Goal: Task Accomplishment & Management: Manage account settings

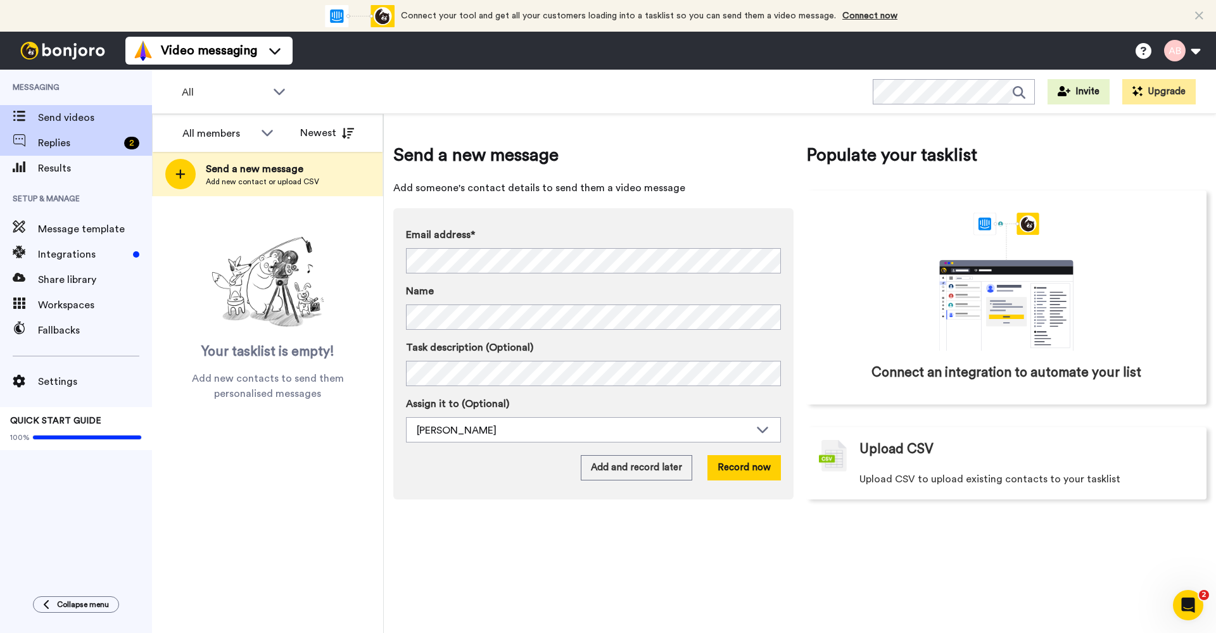
click at [61, 144] on span "Replies" at bounding box center [78, 143] width 81 height 15
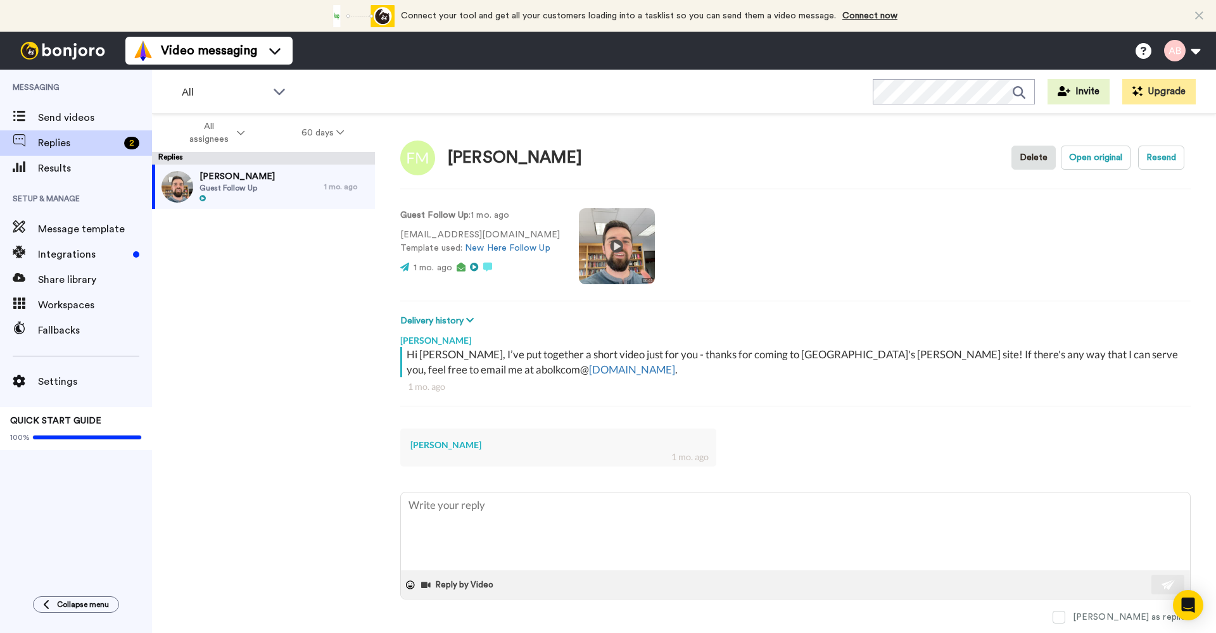
click at [272, 185] on div "Franklin Mays Guest Follow Up" at bounding box center [238, 187] width 172 height 44
type textarea "x"
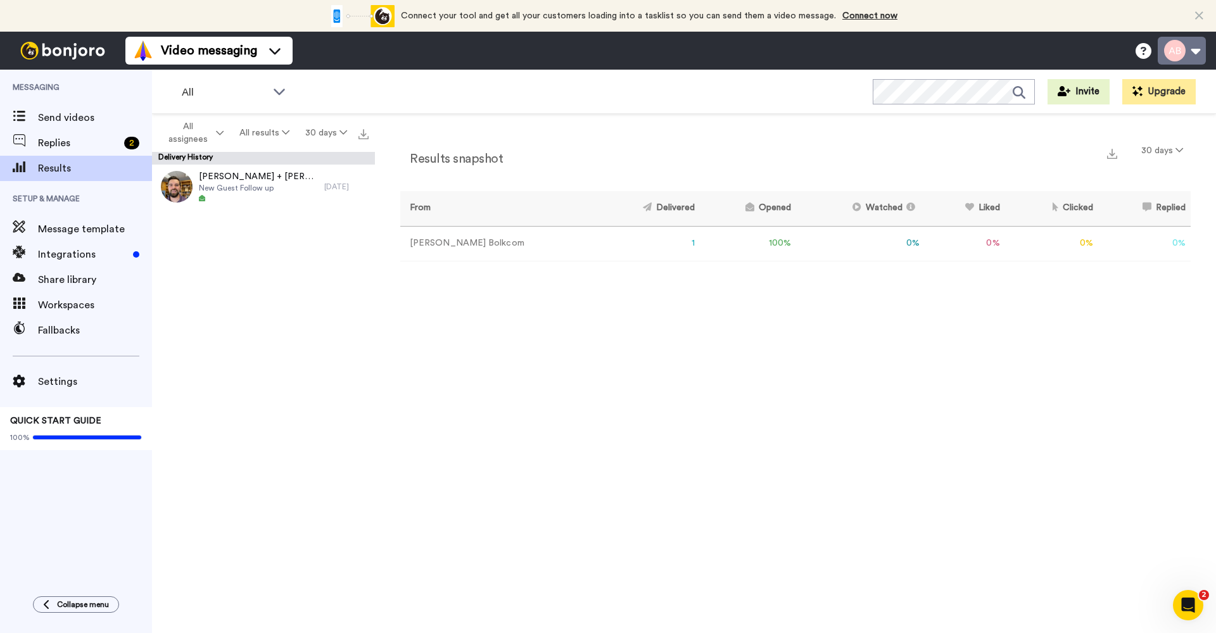
click at [1172, 53] on button at bounding box center [1182, 51] width 48 height 28
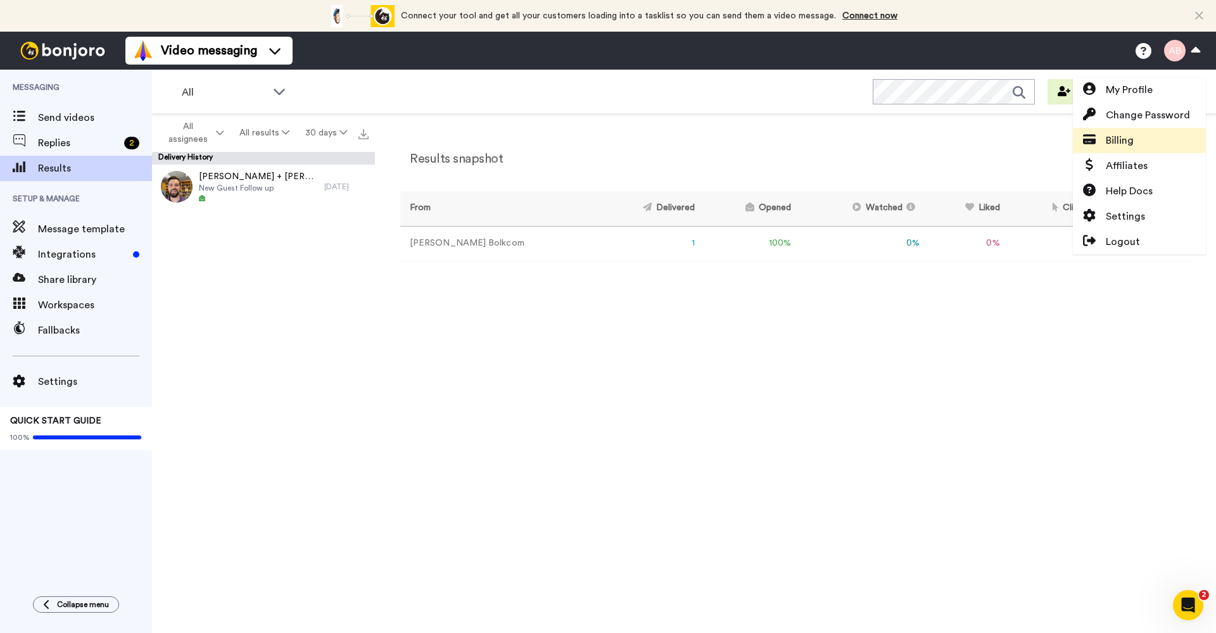
click at [1131, 141] on span "Billing" at bounding box center [1120, 140] width 28 height 15
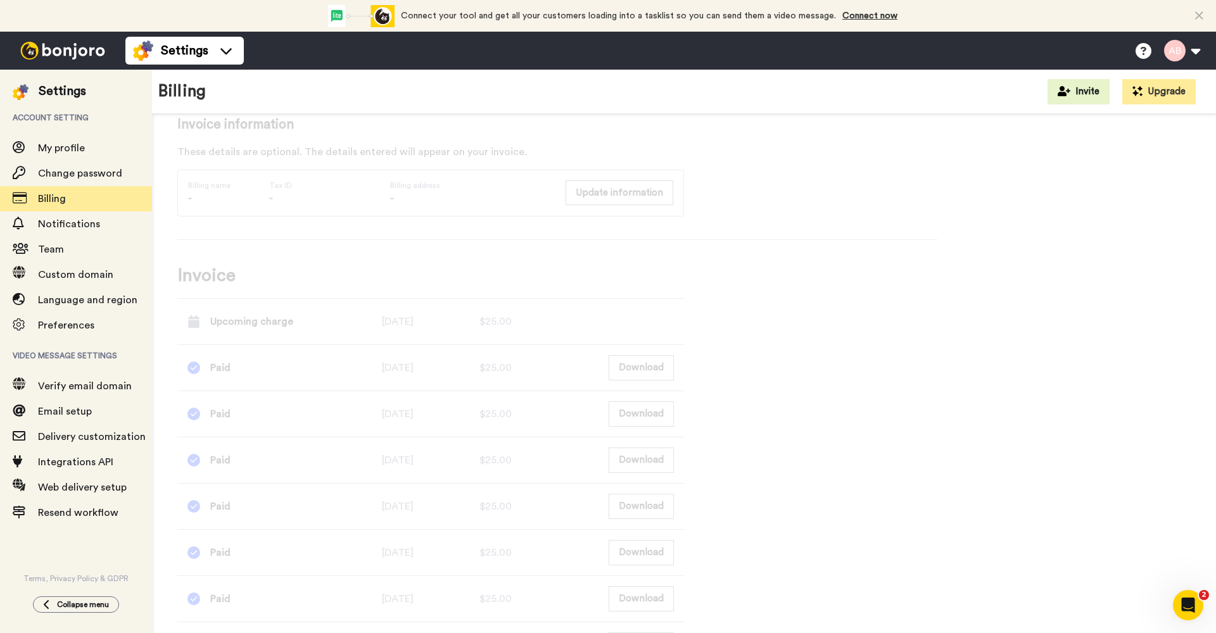
scroll to position [431, 0]
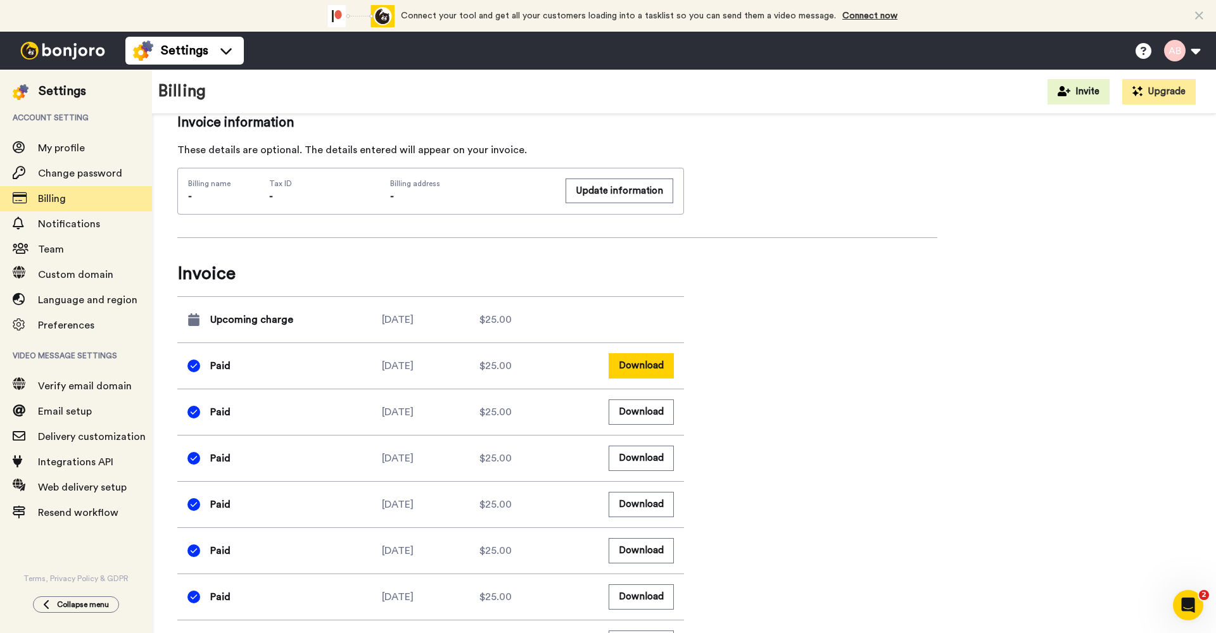
click at [640, 370] on button "Download" at bounding box center [641, 365] width 65 height 25
